Goal: Check status: Check status

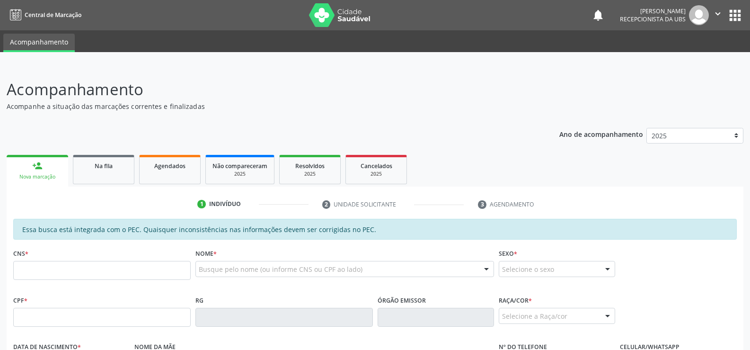
click at [21, 173] on div "Nova marcação" at bounding box center [37, 176] width 48 height 7
click at [162, 172] on link "Agendados" at bounding box center [169, 169] width 61 height 29
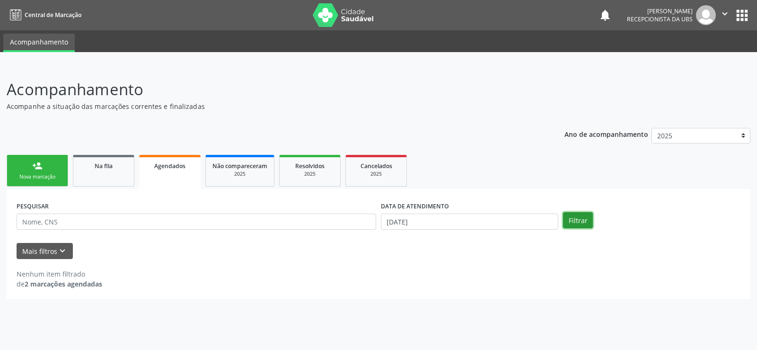
click at [573, 223] on button "Filtrar" at bounding box center [578, 220] width 30 height 16
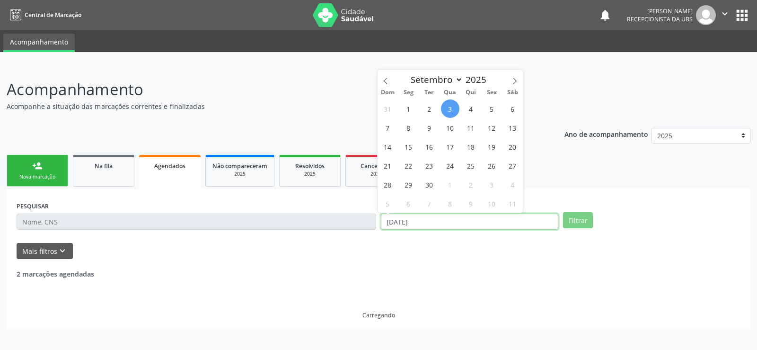
click at [488, 220] on input "[DATE]" at bounding box center [469, 221] width 177 height 16
click at [427, 184] on span "30" at bounding box center [429, 184] width 18 height 18
type input "[DATE]"
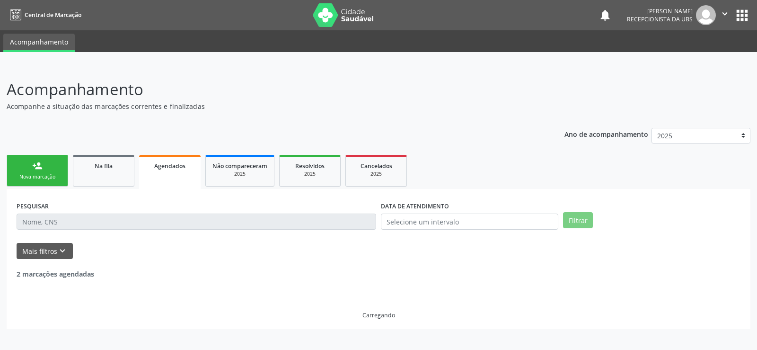
click at [568, 270] on div "2 marcações agendadas" at bounding box center [379, 269] width 724 height 20
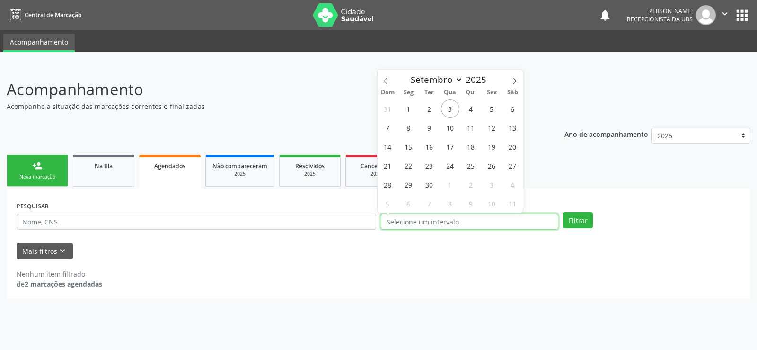
click at [473, 217] on input "text" at bounding box center [469, 221] width 177 height 16
click at [431, 186] on span "30" at bounding box center [429, 184] width 18 height 18
type input "[DATE]"
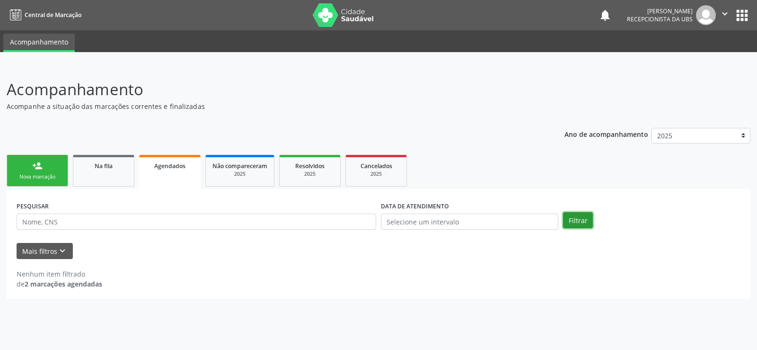
click at [587, 219] on button "Filtrar" at bounding box center [578, 220] width 30 height 16
